Goal: Transaction & Acquisition: Book appointment/travel/reservation

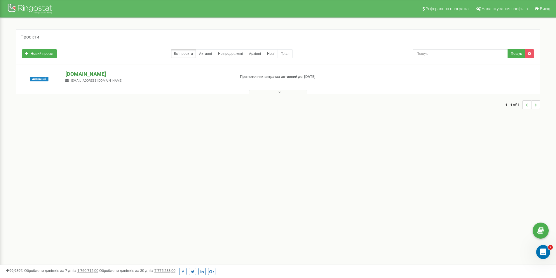
click at [76, 73] on p "[DOMAIN_NAME]" at bounding box center [147, 74] width 165 height 8
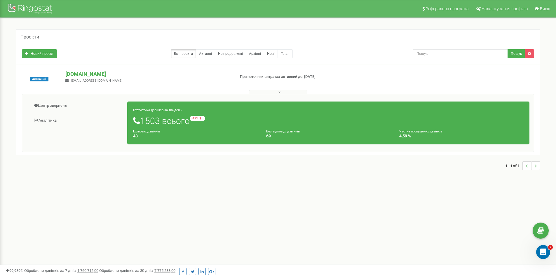
click at [163, 124] on h1 "1503 всього -171 відносно минулого тижня" at bounding box center [328, 121] width 391 height 10
click at [42, 120] on link "Аналiтика" at bounding box center [77, 121] width 101 height 14
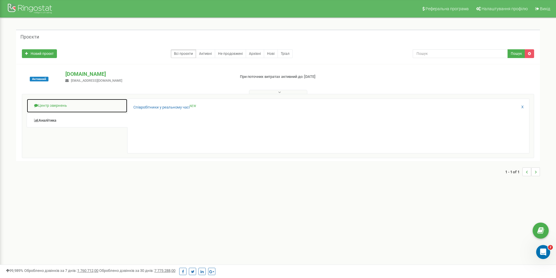
click at [50, 105] on link "Центр звернень" at bounding box center [77, 106] width 101 height 14
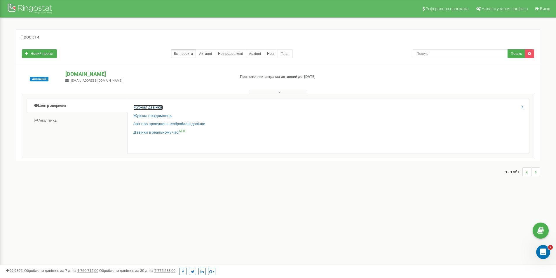
click at [152, 108] on link "Журнал дзвінків" at bounding box center [147, 108] width 29 height 6
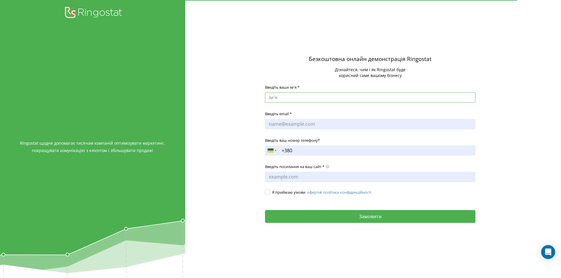
click at [280, 97] on input "Введіть ваше ім'я *" at bounding box center [370, 98] width 210 height 10
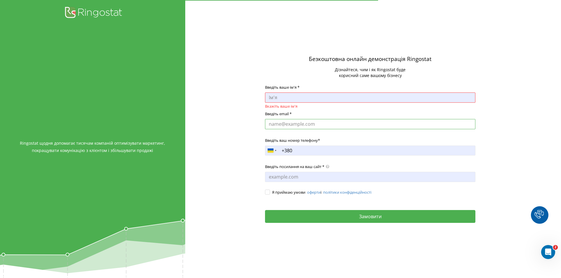
click at [292, 129] on input "Введіть email *" at bounding box center [370, 124] width 210 height 10
type input "[EMAIL_ADDRESS][DOMAIN_NAME]"
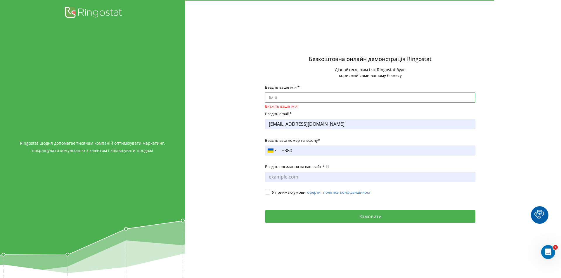
click at [275, 98] on input "Введіть ваше ім'я *" at bounding box center [370, 98] width 210 height 10
type input "[PERSON_NAME]"
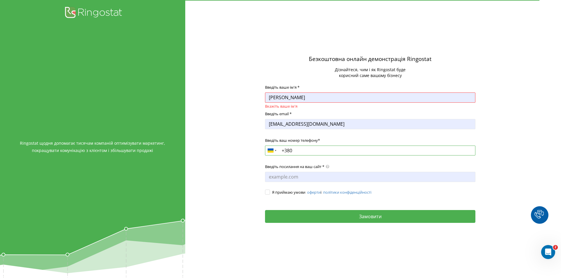
click at [319, 149] on input "+380" at bounding box center [370, 151] width 210 height 10
